Goal: Communication & Community: Share content

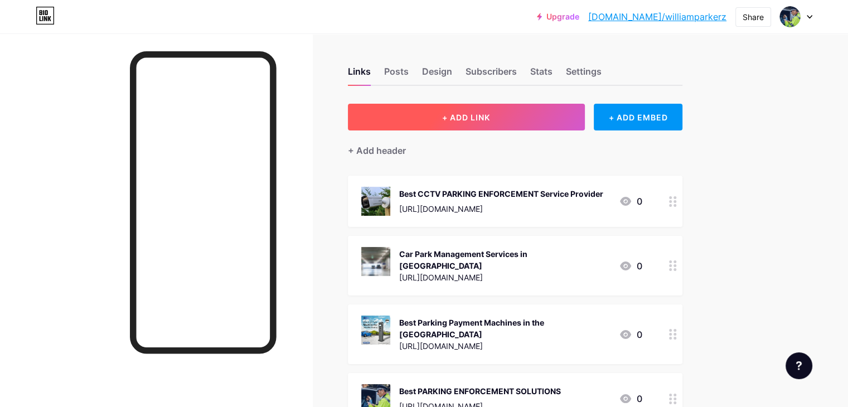
click at [550, 105] on button "+ ADD LINK" at bounding box center [466, 117] width 237 height 27
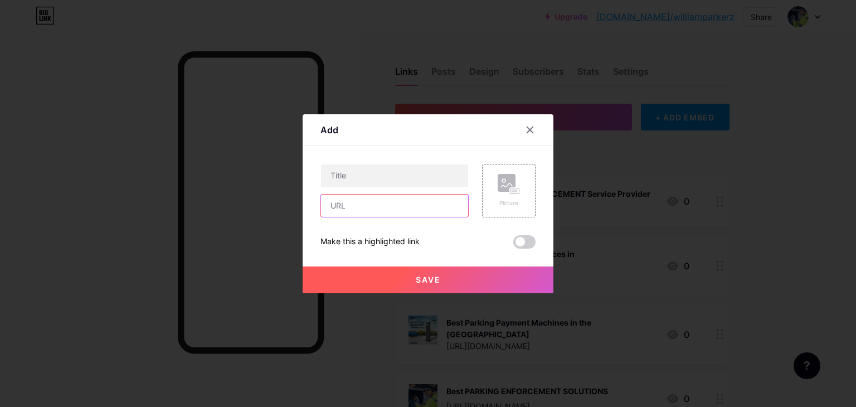
click at [405, 199] on input "text" at bounding box center [394, 205] width 147 height 22
paste input "[URL][DOMAIN_NAME]"
type input "[URL][DOMAIN_NAME]"
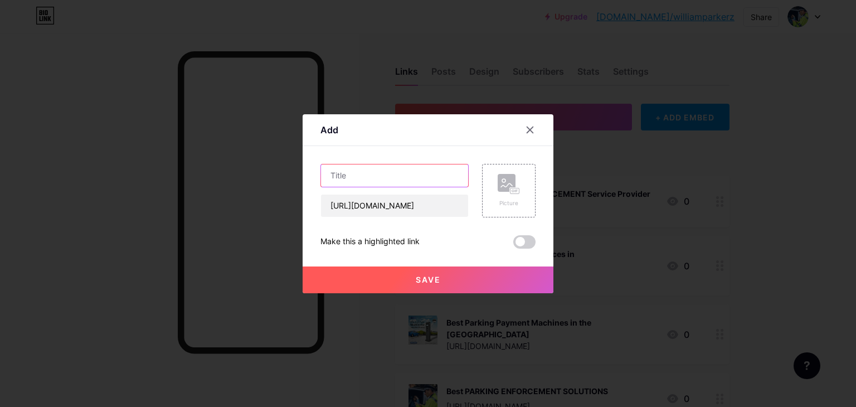
click at [372, 172] on input "text" at bounding box center [394, 175] width 147 height 22
paste input "Best Parking Payment Machines in the [GEOGRAPHIC_DATA]"
type input "Best Parking Payment Machines in the [GEOGRAPHIC_DATA]"
click at [524, 246] on span at bounding box center [524, 241] width 22 height 13
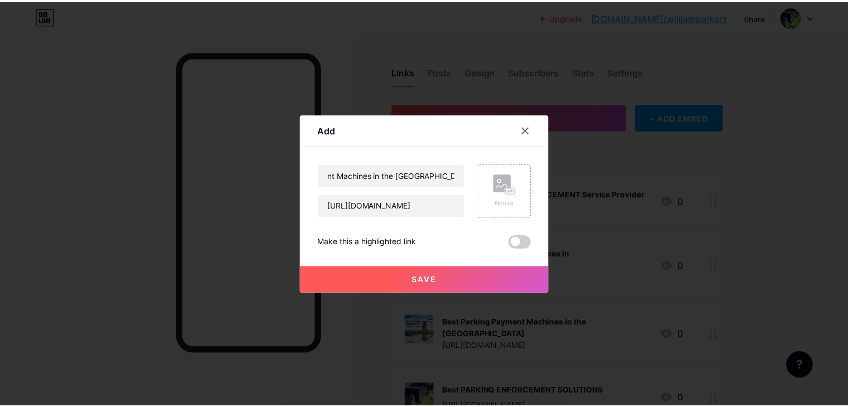
scroll to position [0, 0]
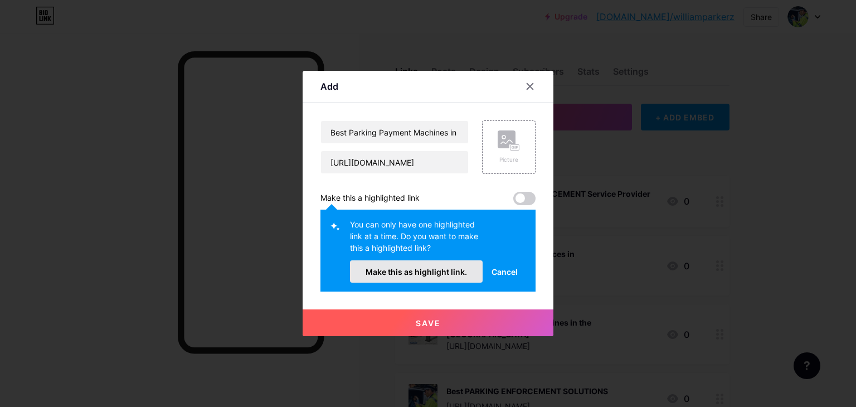
click at [420, 265] on button "Make this as highlight link." at bounding box center [416, 271] width 133 height 22
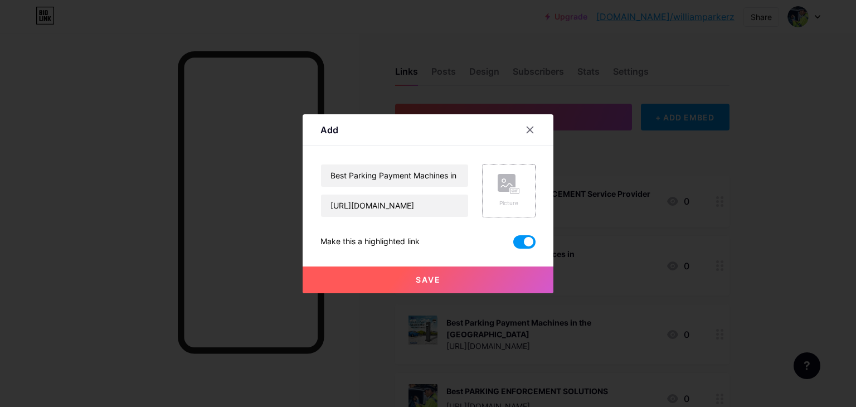
click at [509, 190] on icon at bounding box center [509, 184] width 22 height 21
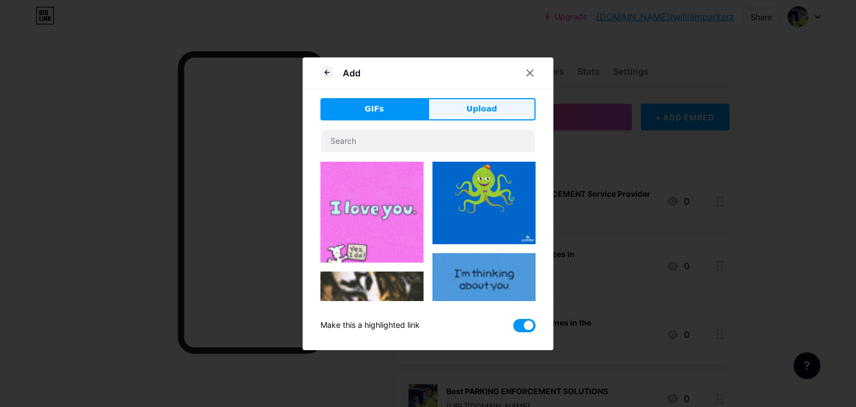
click at [498, 109] on button "Upload" at bounding box center [482, 109] width 108 height 22
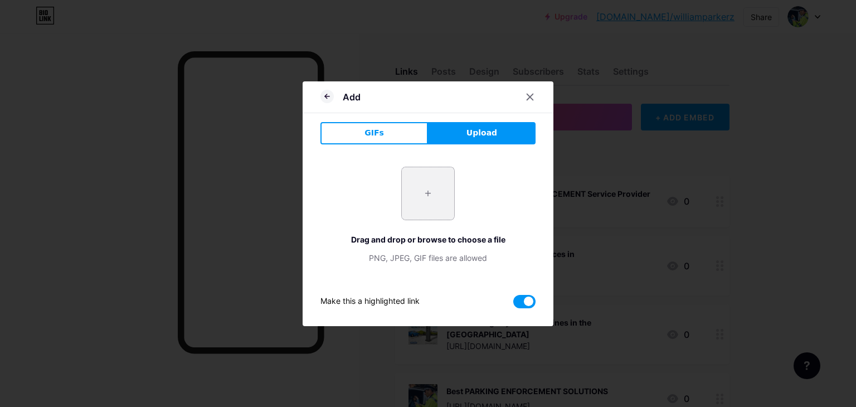
click at [421, 197] on input "file" at bounding box center [428, 193] width 52 height 52
type input "C:\fakepath\Artboard 4.png"
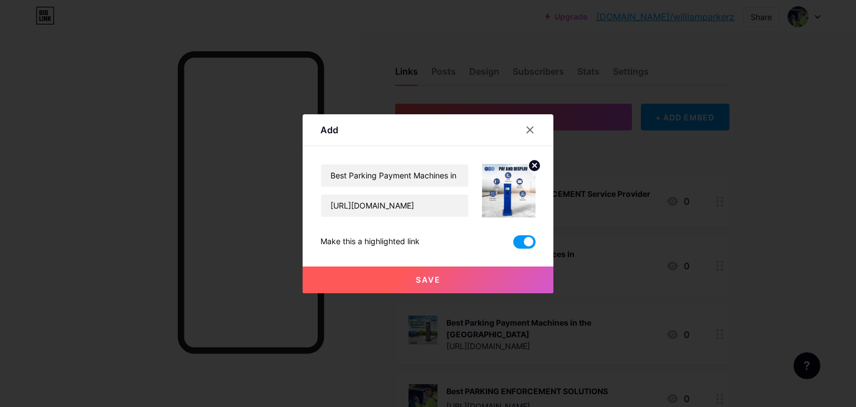
click at [443, 280] on button "Save" at bounding box center [428, 279] width 251 height 27
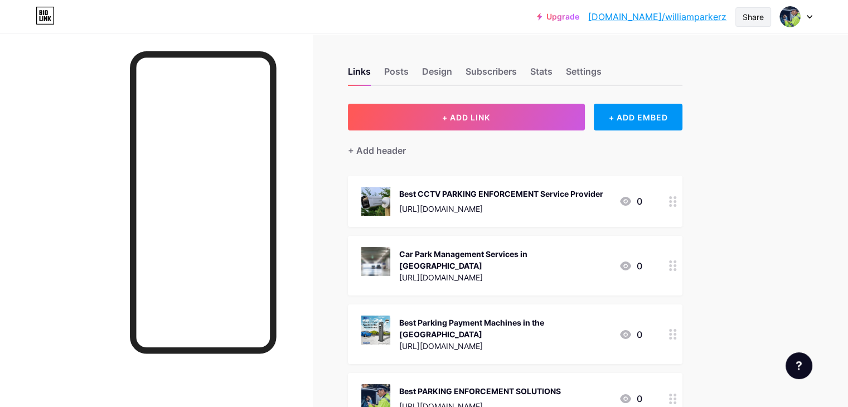
click at [741, 14] on div "Share" at bounding box center [753, 17] width 36 height 20
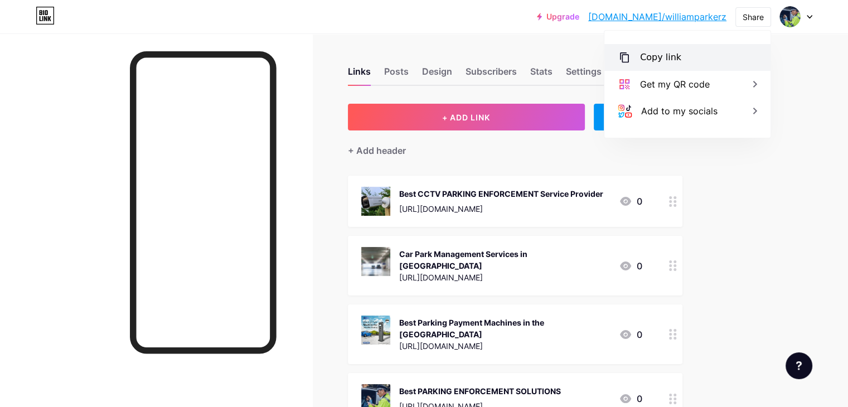
click at [698, 47] on div "Copy link" at bounding box center [687, 57] width 166 height 27
